Goal: Information Seeking & Learning: Learn about a topic

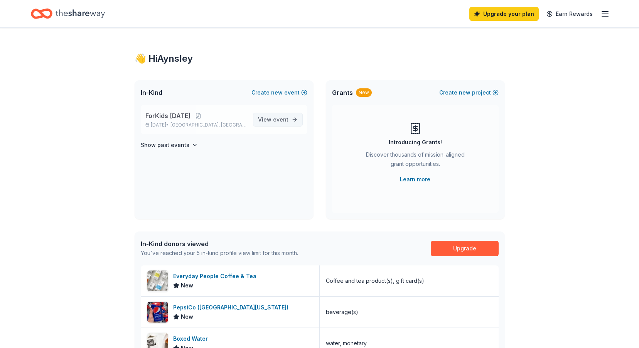
click at [276, 120] on span "event" at bounding box center [280, 119] width 15 height 7
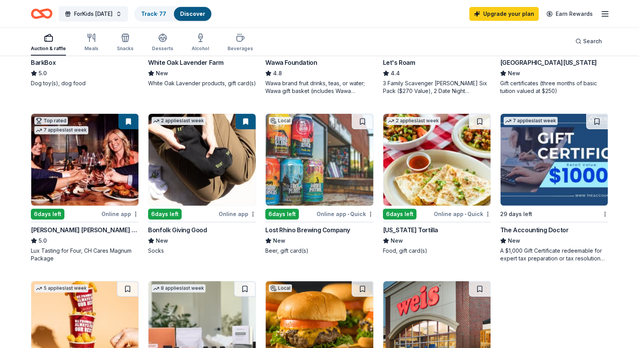
scroll to position [385, 0]
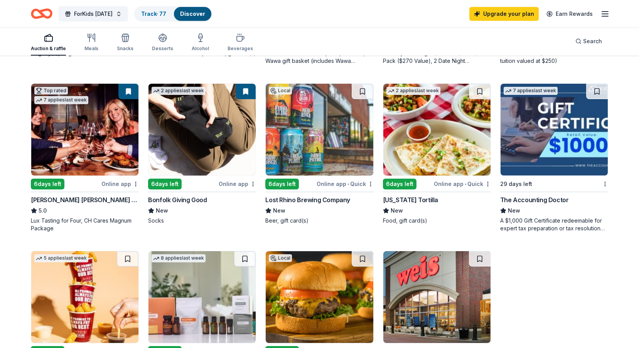
click at [197, 178] on div "2 applies last week 6 days left Online app Bonfolk Giving Good New Socks" at bounding box center [202, 153] width 108 height 141
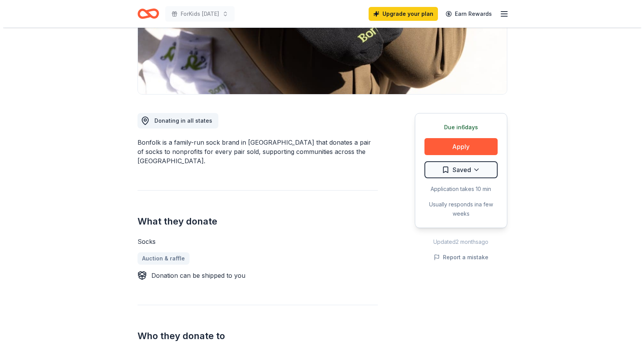
scroll to position [154, 0]
